Goal: Contribute content: Contribute content

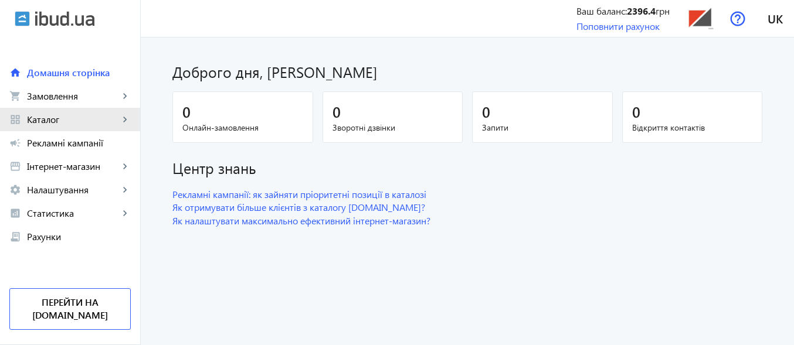
click at [43, 122] on span "Каталог" at bounding box center [73, 120] width 92 height 12
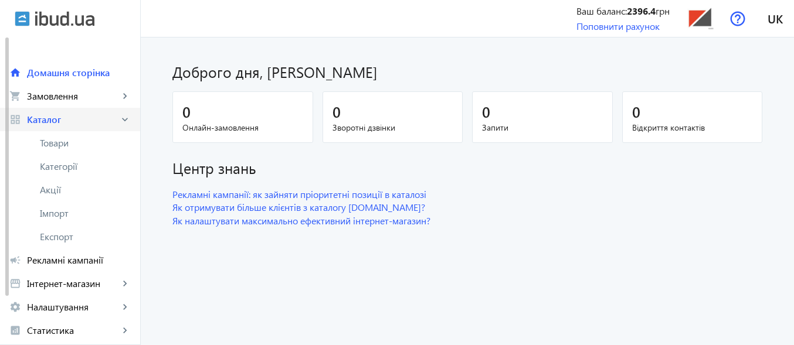
click at [69, 118] on span "Каталог" at bounding box center [73, 120] width 92 height 12
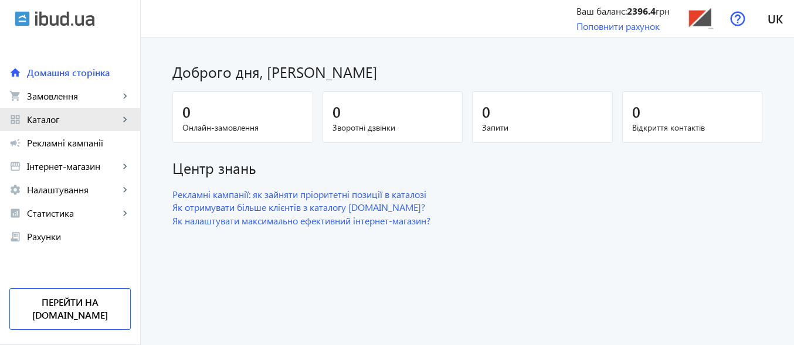
click at [62, 123] on span "Каталог" at bounding box center [73, 120] width 92 height 12
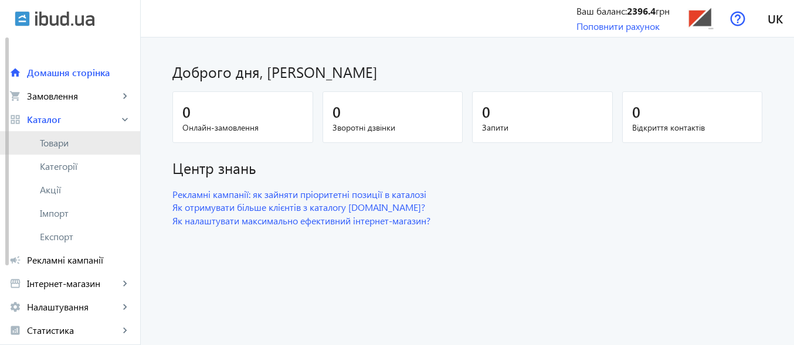
click at [65, 142] on span "Товари" at bounding box center [85, 143] width 91 height 12
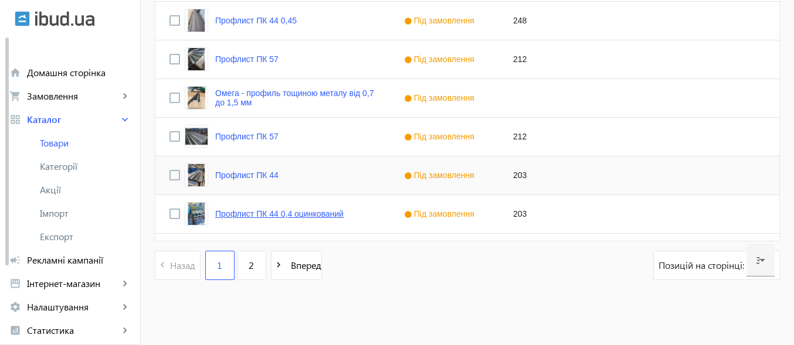
scroll to position [1233, 0]
click at [219, 93] on link "Омега - профиль тощиною металу від 0,7 до 1,5 мм" at bounding box center [295, 97] width 161 height 19
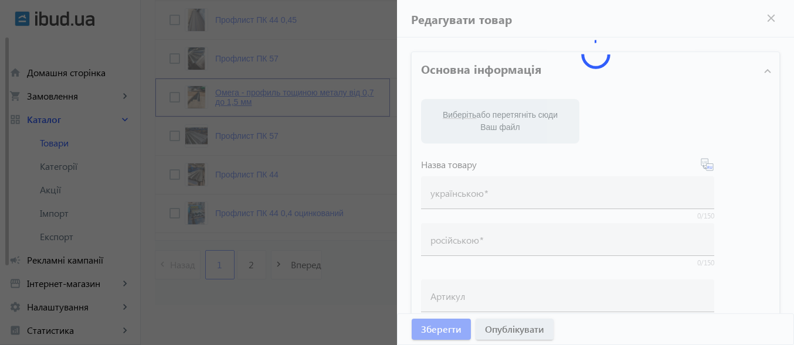
type input "Омега - профиль тощиною металу від 0,7 до 1,5 мм"
type input "Омега – профиль толщиной металла от 0,7 до 1,5 мм."
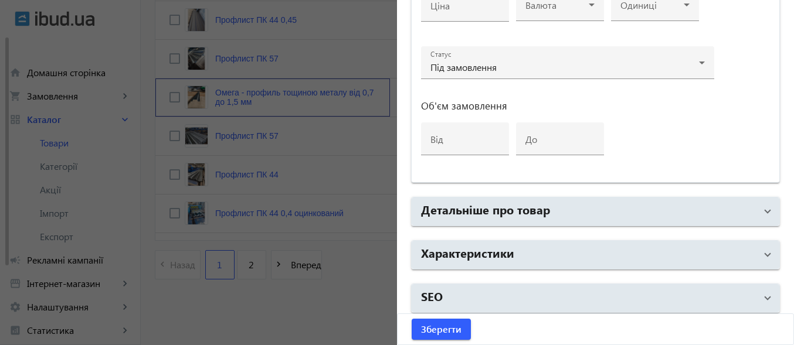
scroll to position [633, 0]
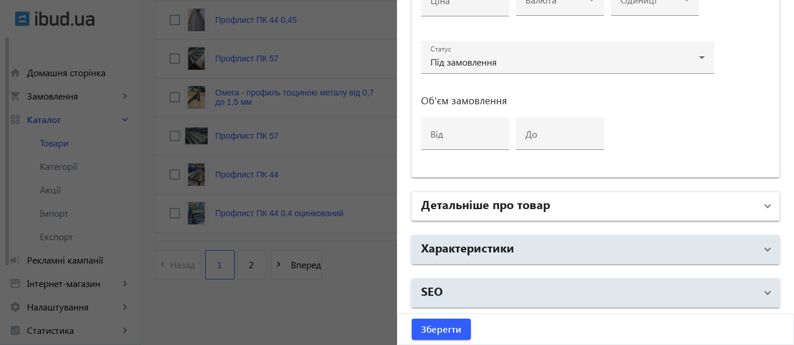
click at [765, 205] on span at bounding box center [767, 206] width 5 height 13
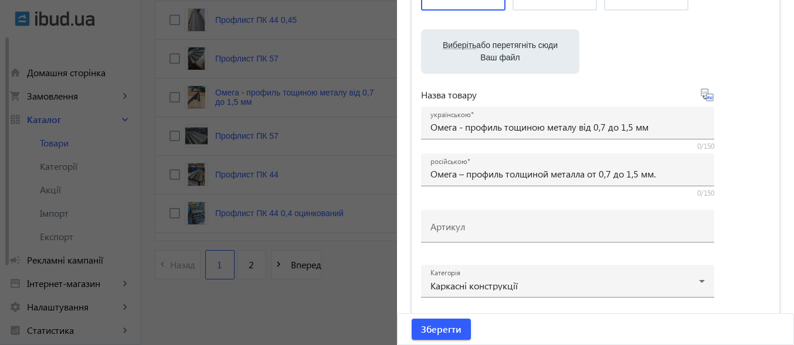
scroll to position [203, 0]
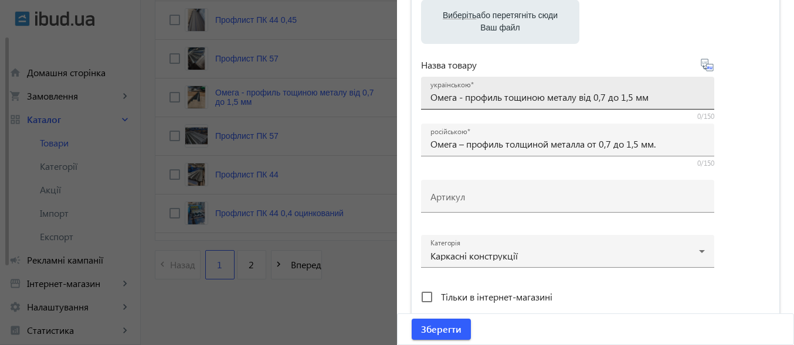
click at [667, 99] on input "Омега - профиль тощиною металу від 0,7 до 1,5 мм" at bounding box center [567, 97] width 274 height 12
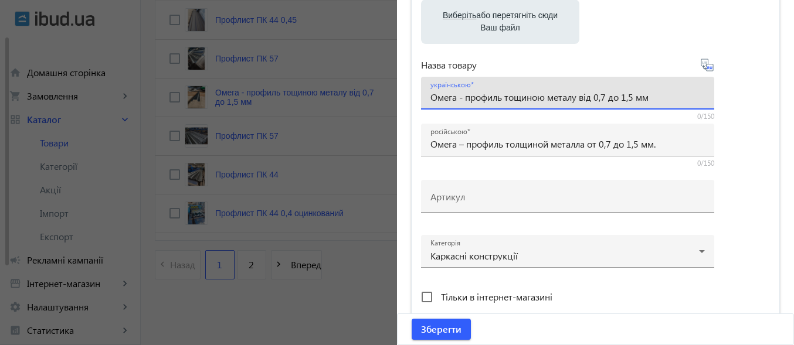
drag, startPoint x: 427, startPoint y: 99, endPoint x: 419, endPoint y: 93, distance: 9.6
click at [421, 93] on div "українською Омега - профиль тощиною металу від 0,7 до 1,5 мм" at bounding box center [567, 93] width 293 height 33
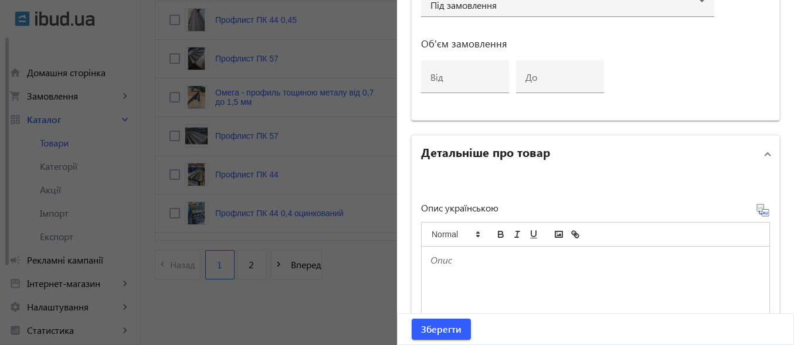
scroll to position [789, 0]
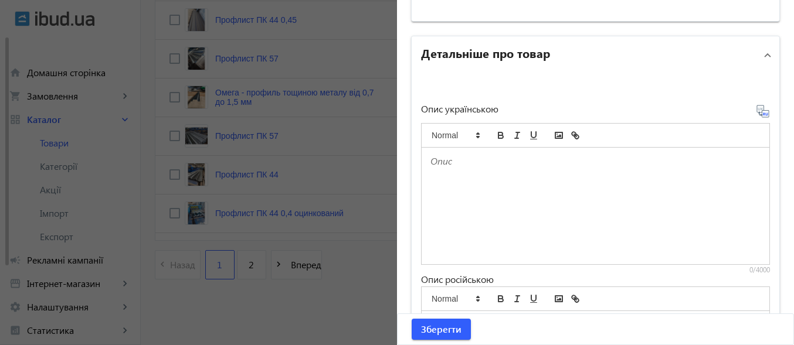
click at [304, 311] on div at bounding box center [397, 172] width 794 height 345
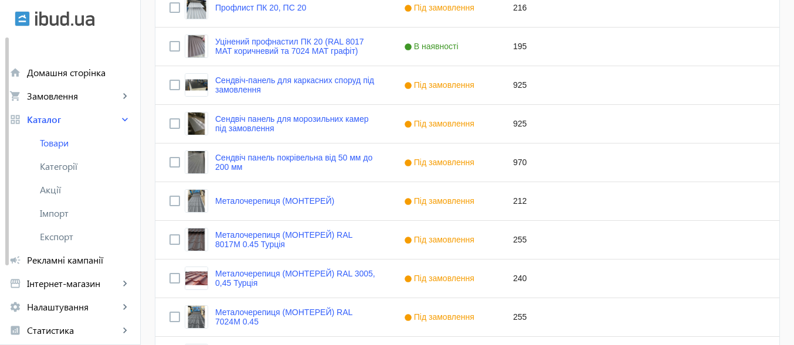
scroll to position [354, 0]
